Goal: Transaction & Acquisition: Obtain resource

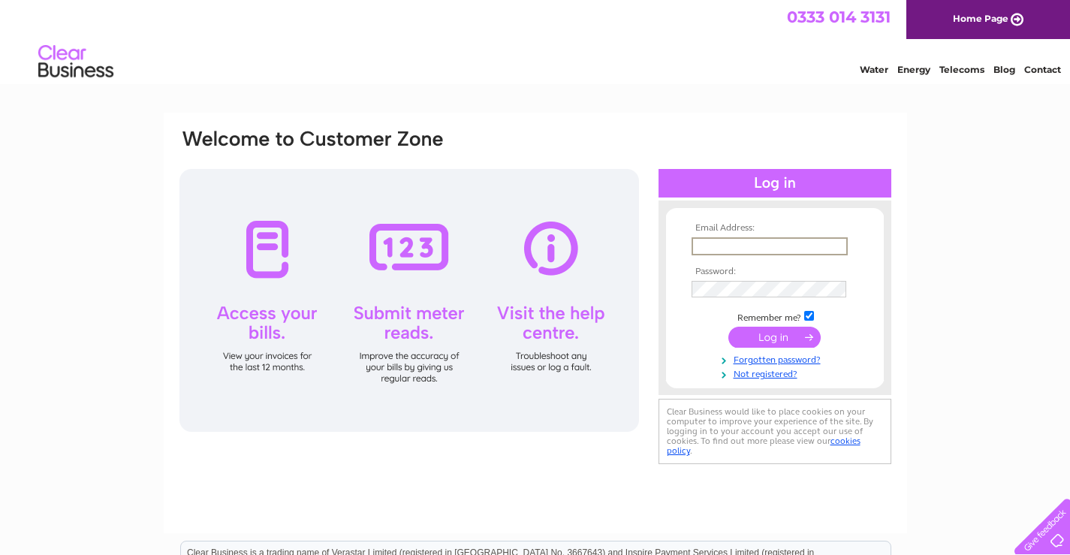
click at [729, 242] on input "text" at bounding box center [769, 246] width 156 height 18
type input "[PERSON_NAME][EMAIL_ADDRESS][DOMAIN_NAME]"
click at [825, 251] on input "elain@chansltd.co.uk" at bounding box center [768, 245] width 155 height 17
drag, startPoint x: 817, startPoint y: 248, endPoint x: 640, endPoint y: 222, distance: 179.1
click at [640, 222] on div "Email Address: elain@chansltd.co.uk Password:" at bounding box center [535, 298] width 715 height 340
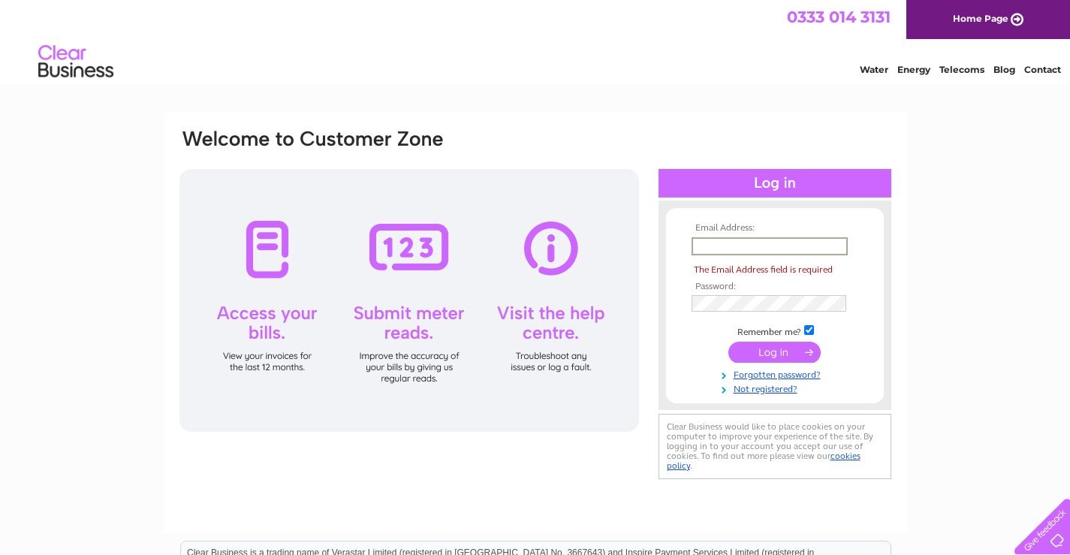
click at [771, 248] on input "text" at bounding box center [769, 246] width 156 height 18
type input "chansltd@chansltd.co.uk"
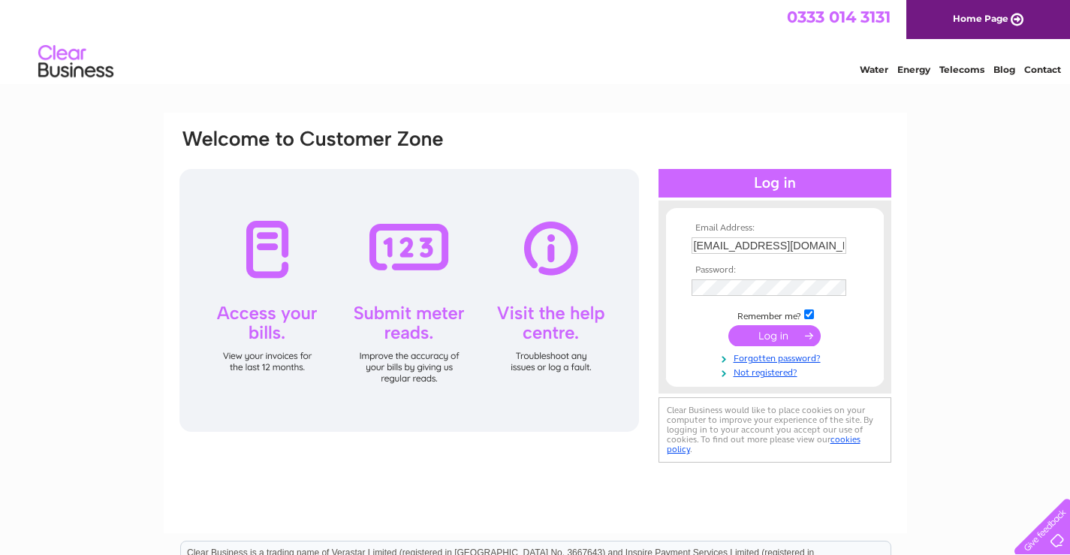
click at [703, 331] on td at bounding box center [775, 335] width 174 height 29
click at [768, 338] on input "submit" at bounding box center [774, 335] width 92 height 21
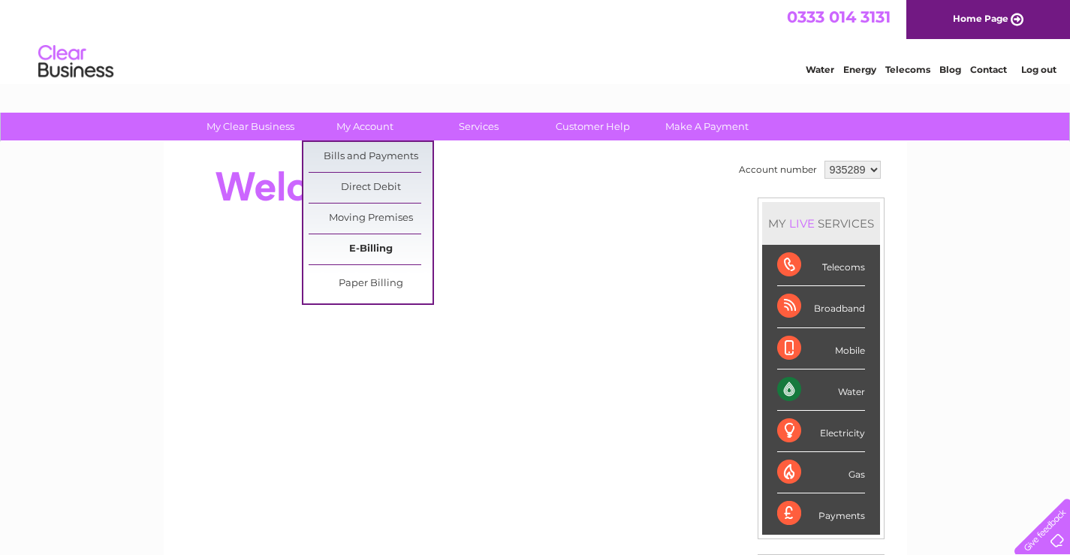
click at [362, 241] on link "E-Billing" at bounding box center [370, 249] width 124 height 30
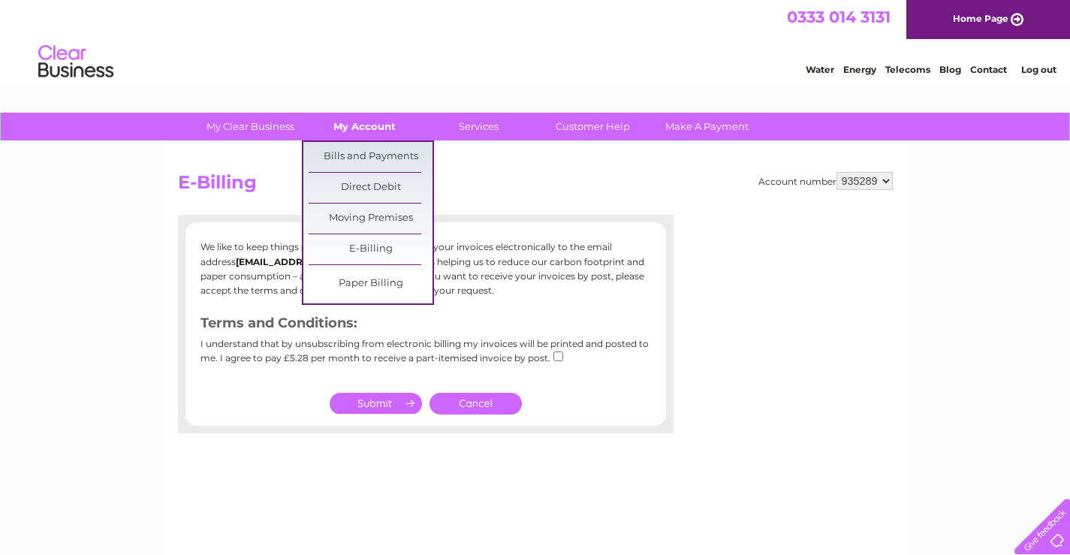
click at [381, 128] on link "My Account" at bounding box center [364, 127] width 124 height 28
click at [381, 152] on link "Bills and Payments" at bounding box center [370, 157] width 124 height 30
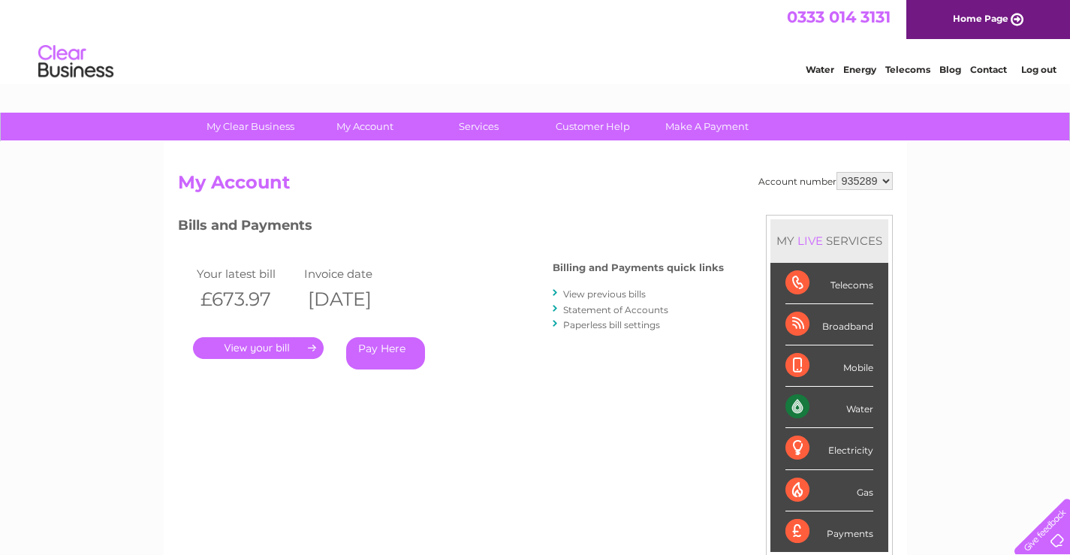
click at [602, 298] on link "View previous bills" at bounding box center [604, 293] width 83 height 11
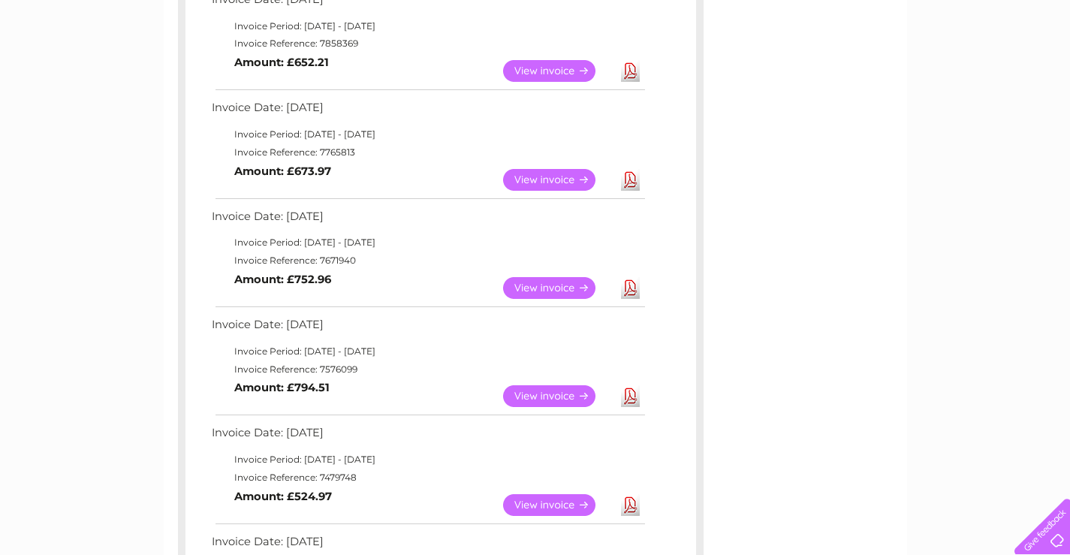
scroll to position [600, 0]
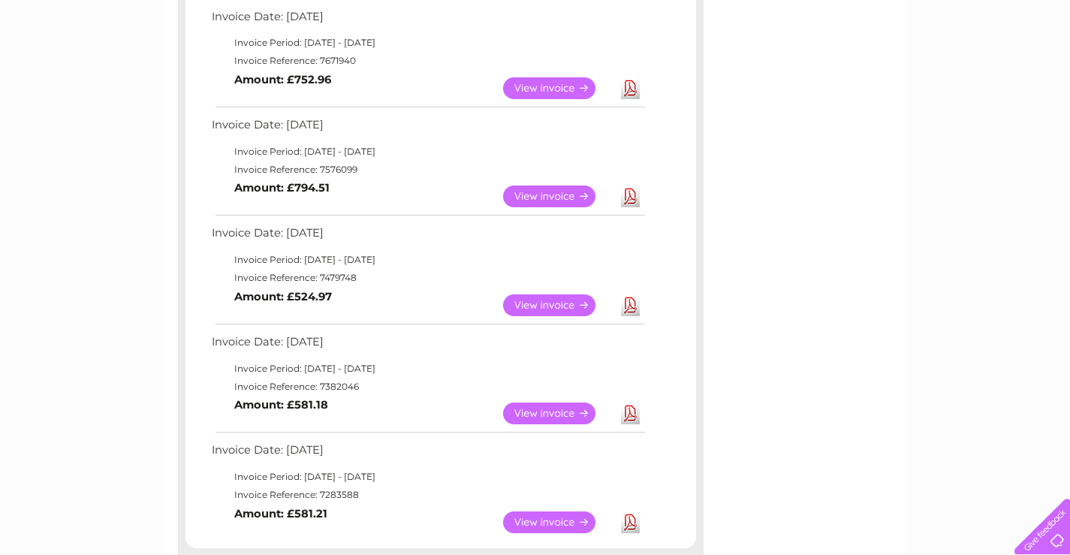
click at [540, 193] on link "View" at bounding box center [558, 196] width 110 height 22
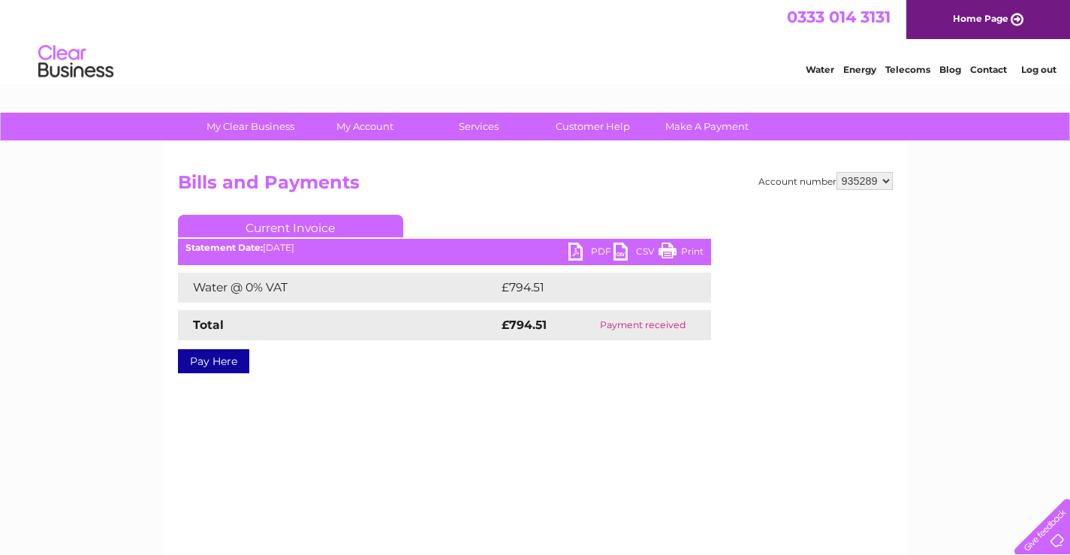
click at [579, 252] on link "PDF" at bounding box center [590, 253] width 45 height 22
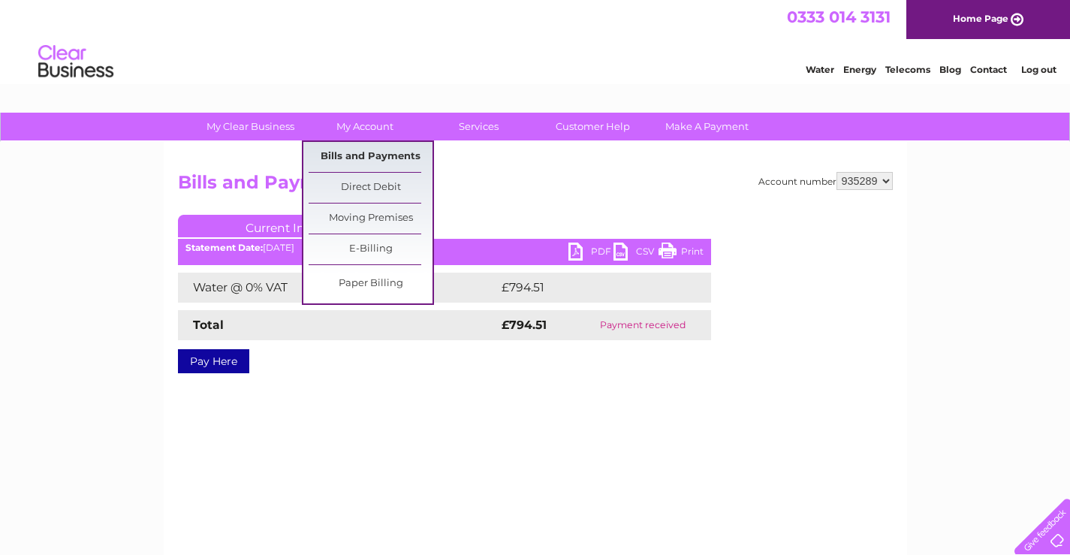
click at [349, 155] on link "Bills and Payments" at bounding box center [370, 157] width 124 height 30
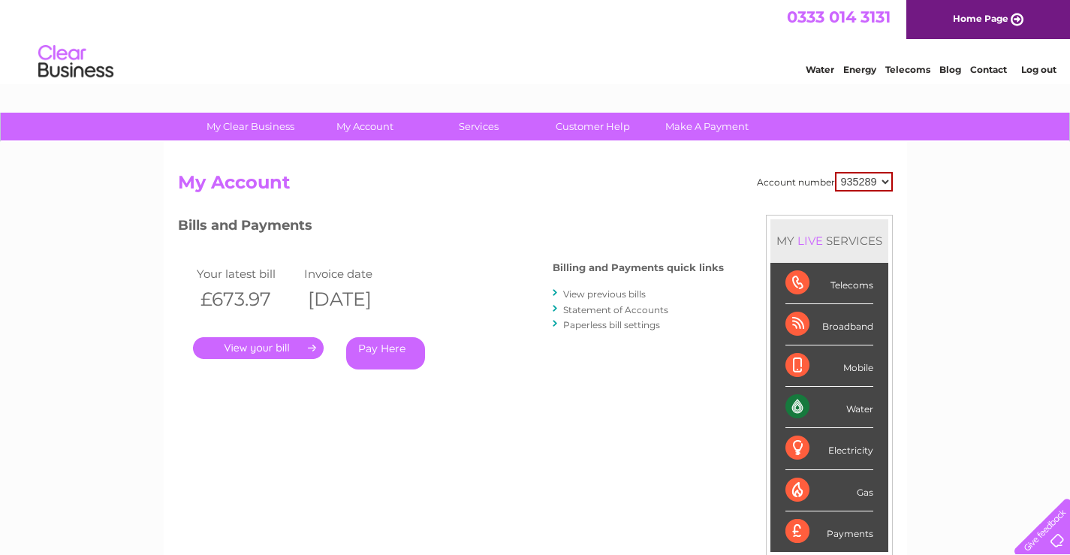
click at [266, 351] on link "." at bounding box center [258, 348] width 131 height 22
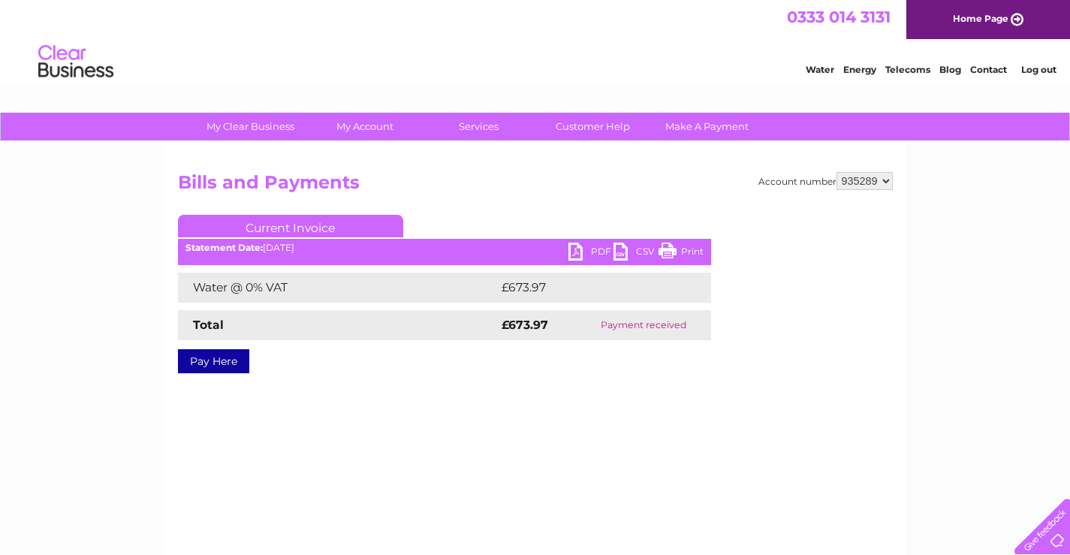
click at [579, 253] on link "PDF" at bounding box center [590, 253] width 45 height 22
click at [278, 224] on link "Current Invoice" at bounding box center [290, 226] width 225 height 23
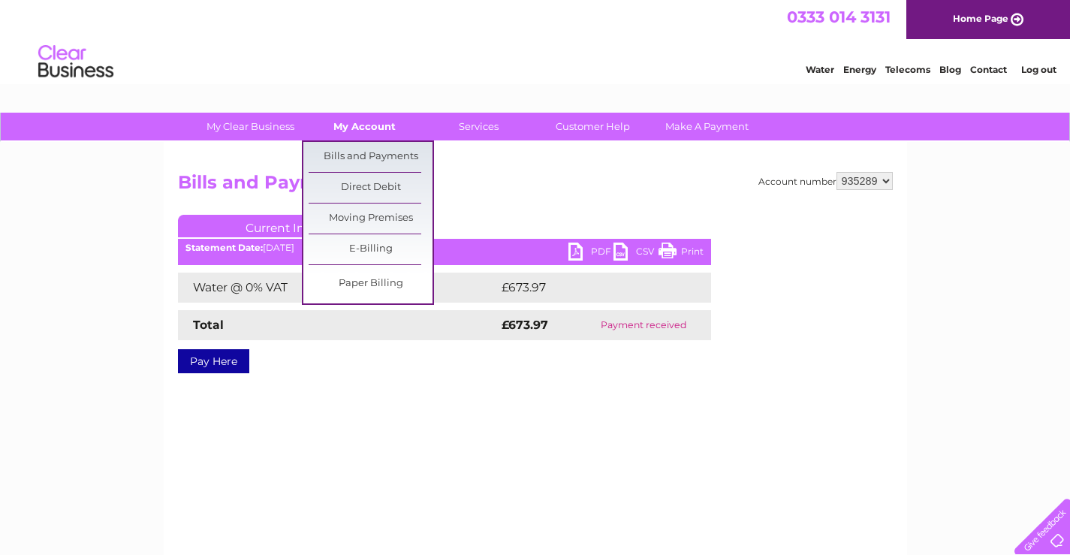
click at [366, 127] on link "My Account" at bounding box center [364, 127] width 124 height 28
click at [362, 154] on link "Bills and Payments" at bounding box center [370, 157] width 124 height 30
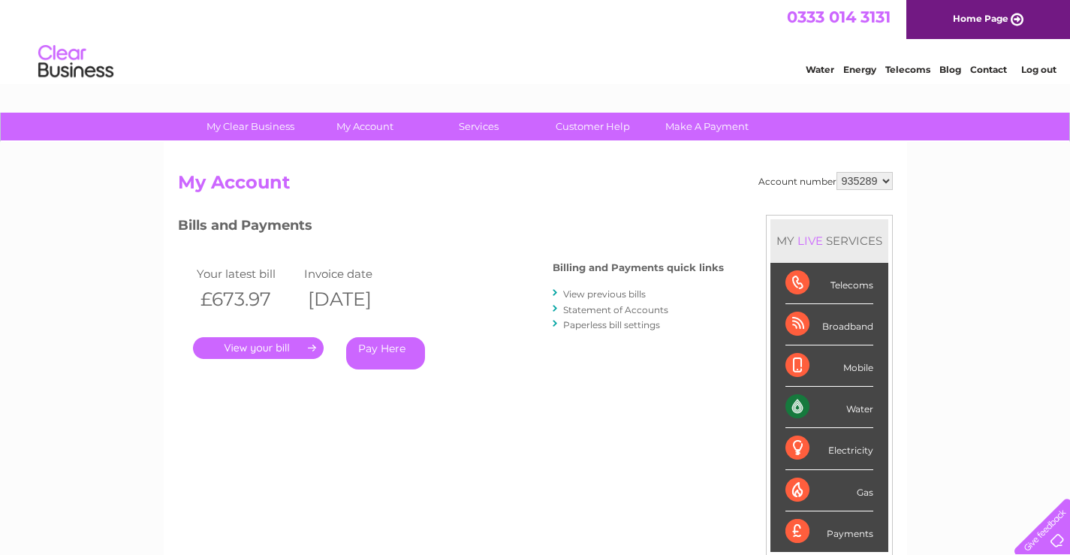
click at [612, 295] on link "View previous bills" at bounding box center [604, 293] width 83 height 11
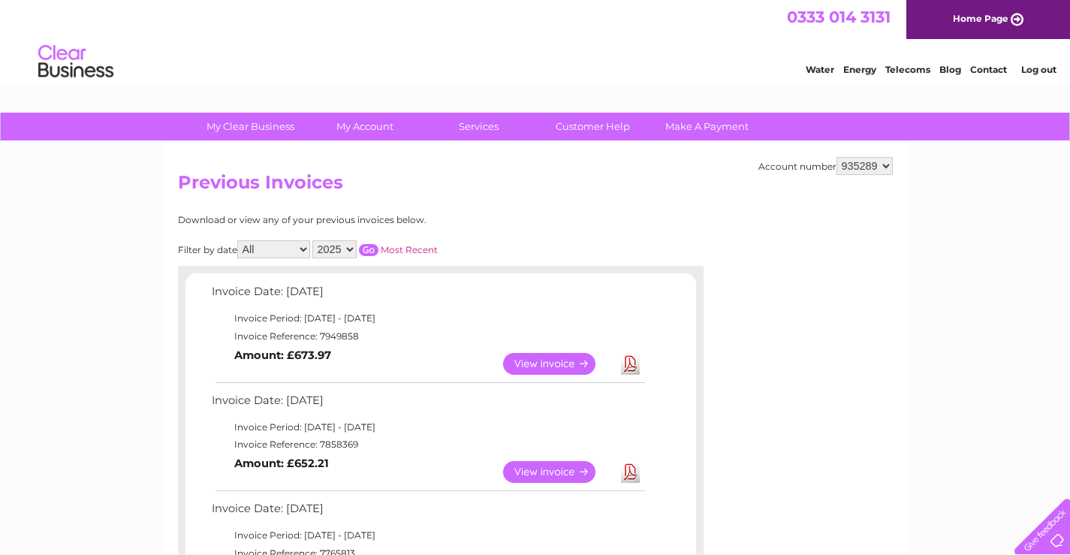
click at [1034, 67] on link "Log out" at bounding box center [1038, 69] width 35 height 11
